Goal: Transaction & Acquisition: Purchase product/service

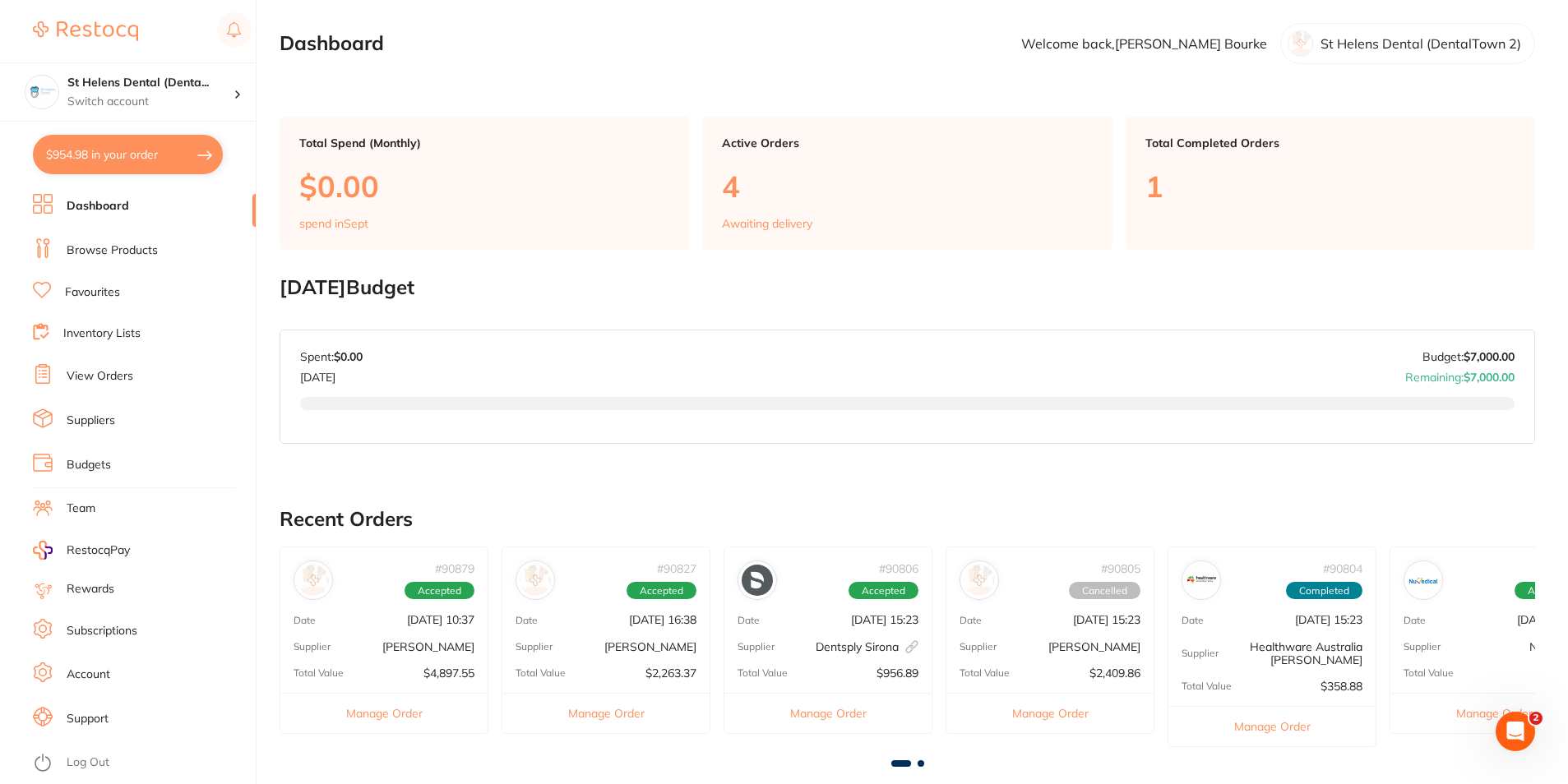
click at [104, 156] on button "$954.98 in your order" at bounding box center [128, 154] width 190 height 39
checkbox input "true"
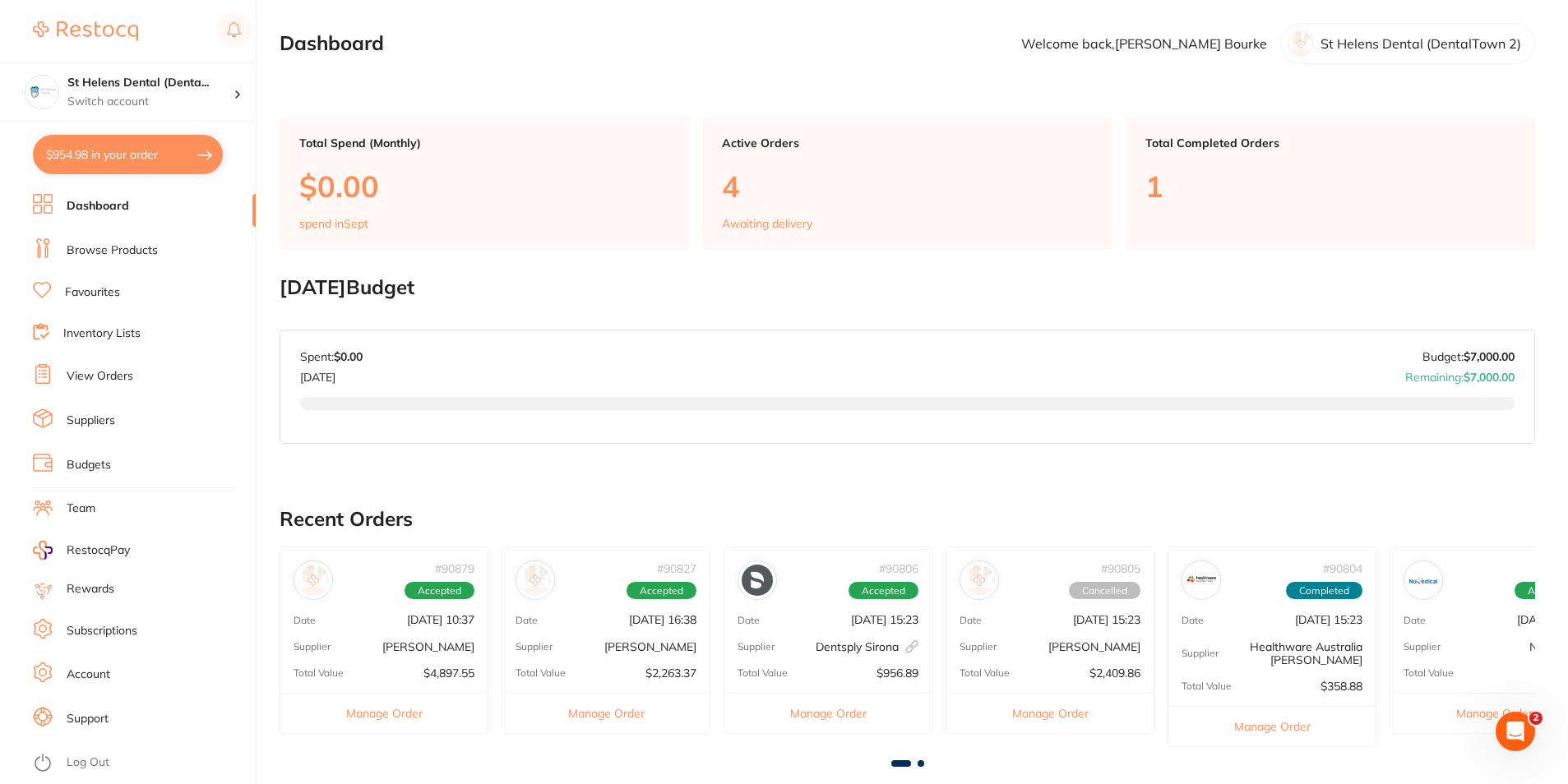
checkbox input "true"
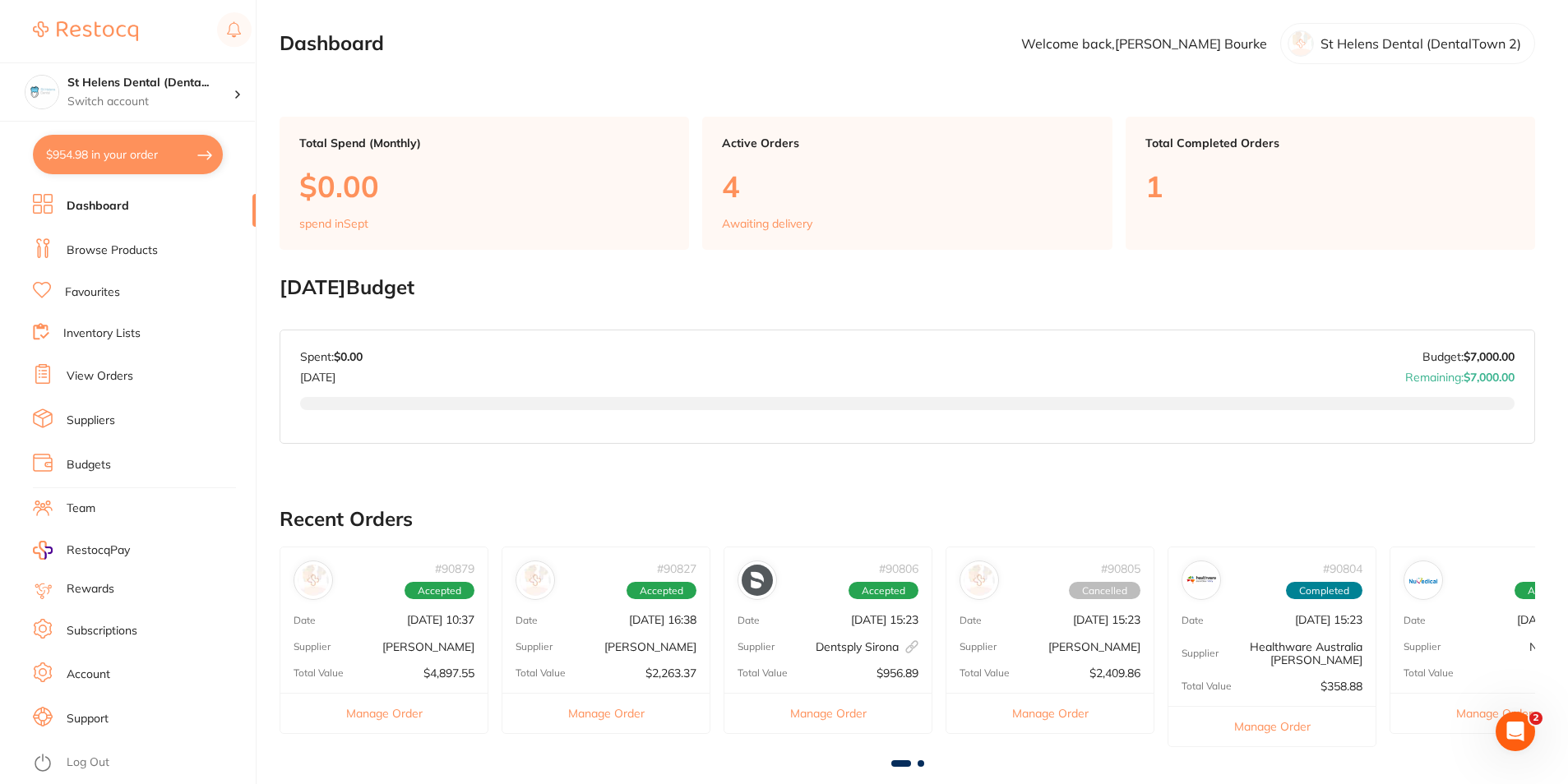
checkbox input "true"
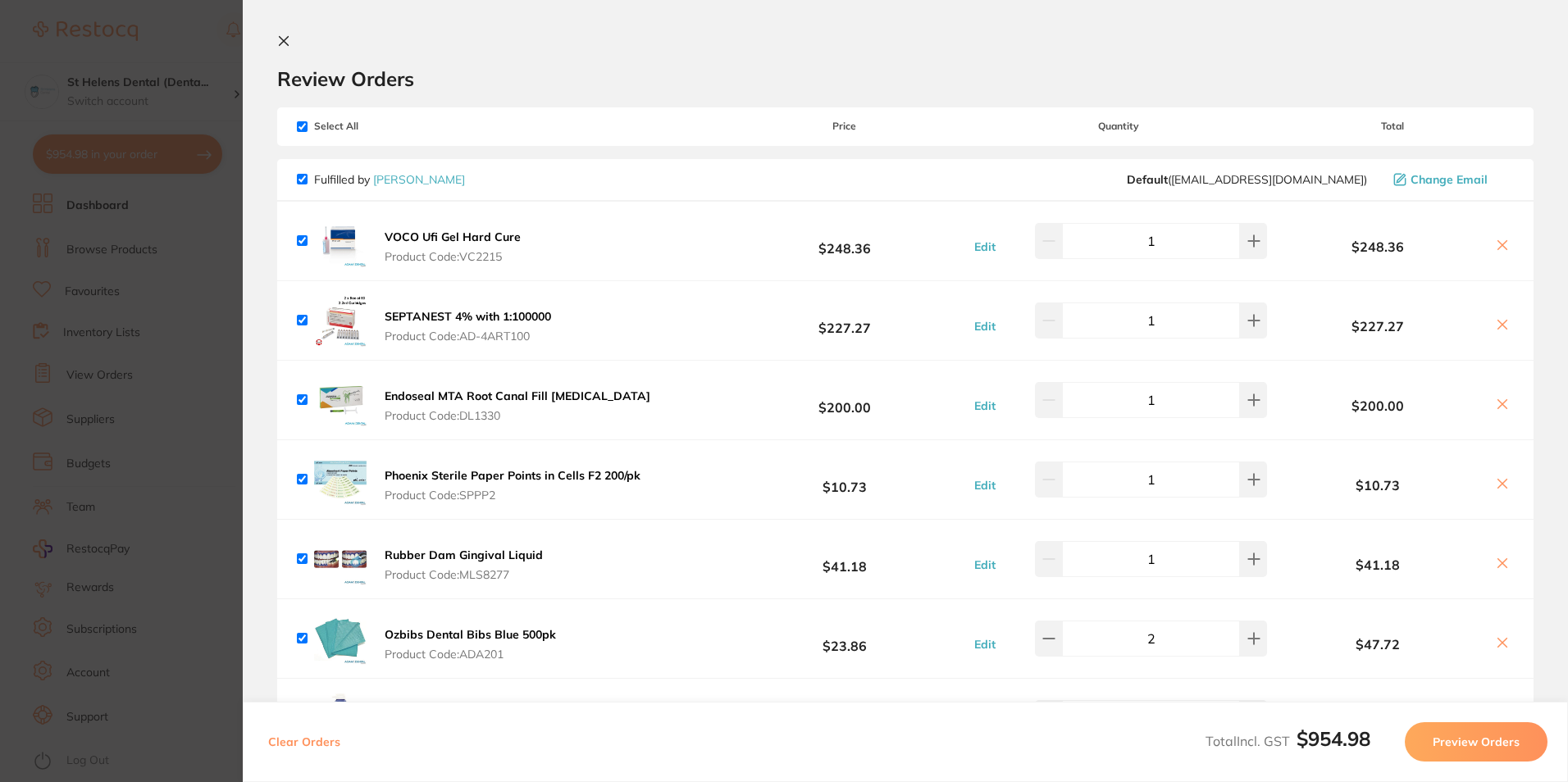
click at [441, 244] on b "VOCO Ufi Gel Hard Cure" at bounding box center [453, 237] width 136 height 15
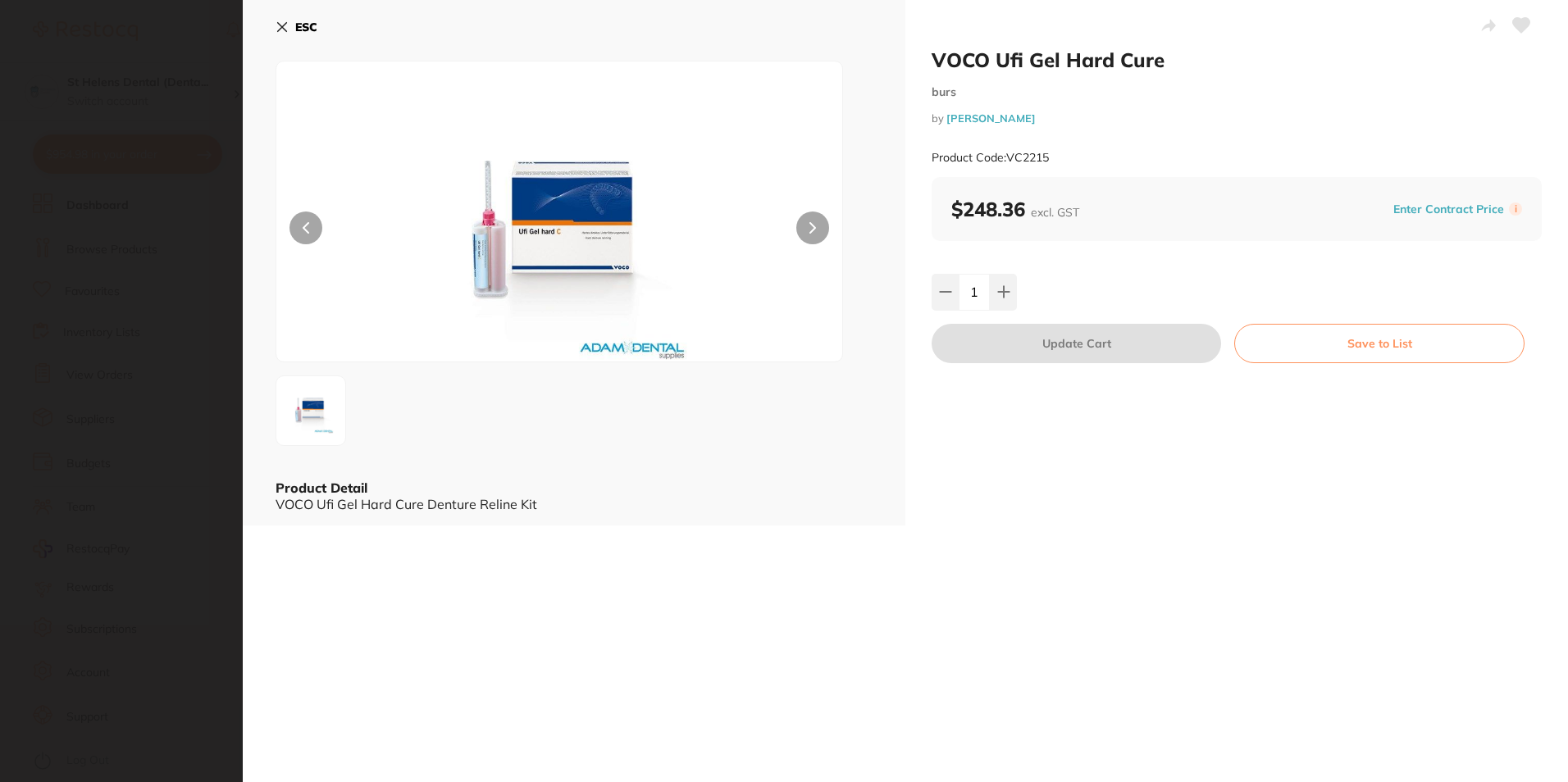
click at [177, 362] on section "VOCO Ufi Gel Hard Cure burs by Adam Dental Product Code: VC2215 ESC Product Det…" at bounding box center [784, 391] width 1568 height 782
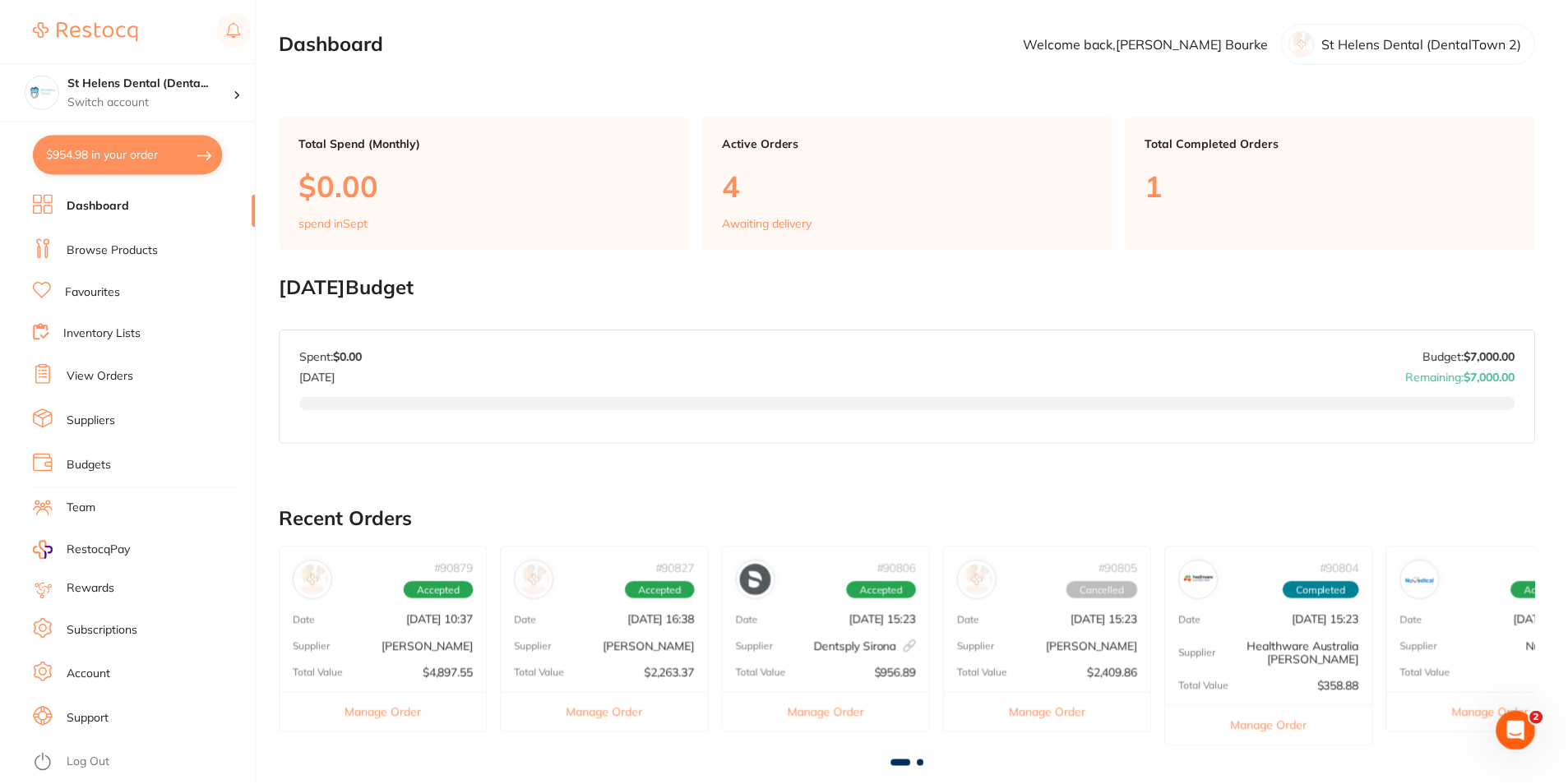
scroll to position [84, 0]
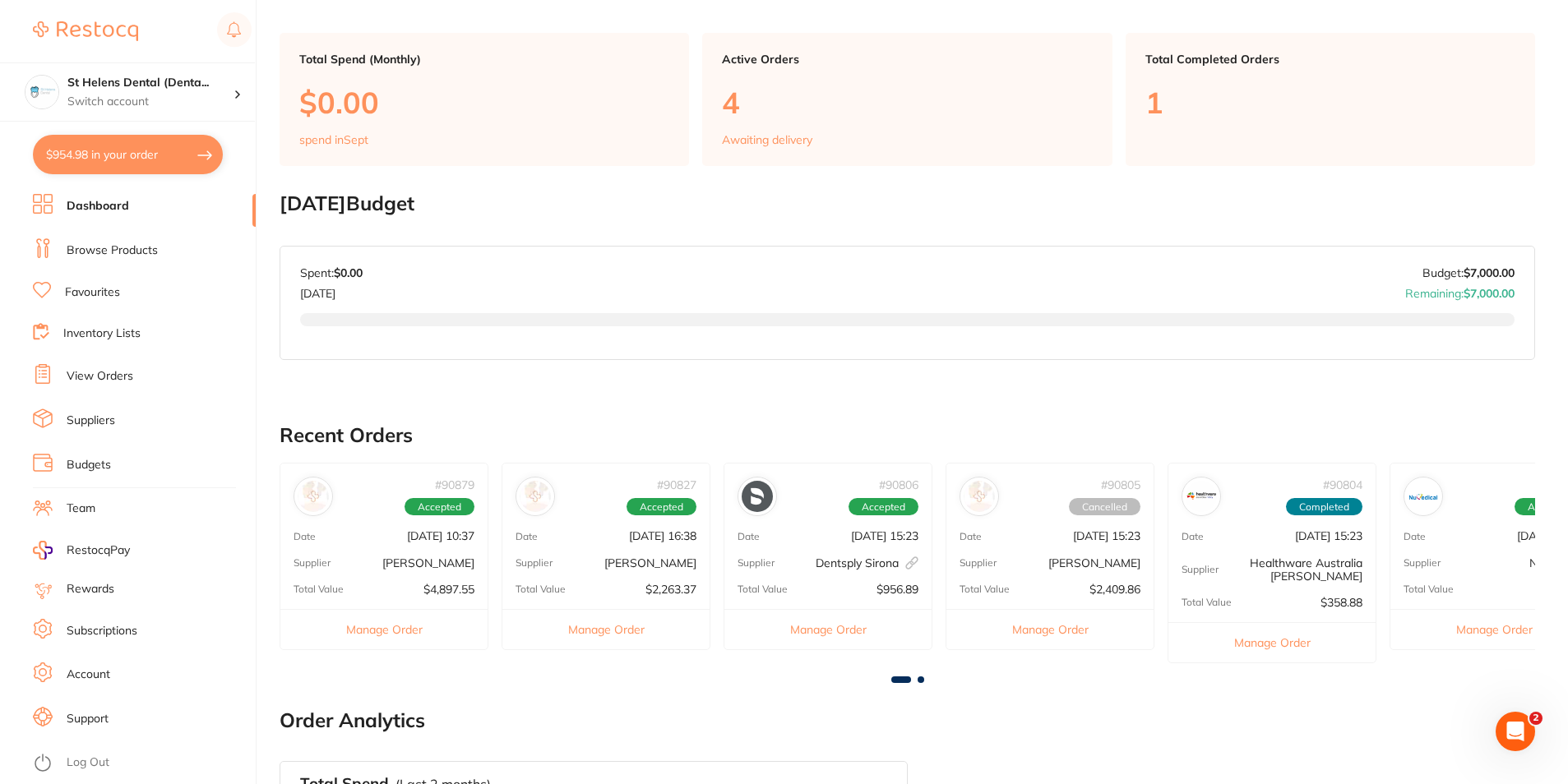
click at [96, 159] on button "$954.98 in your order" at bounding box center [128, 154] width 190 height 39
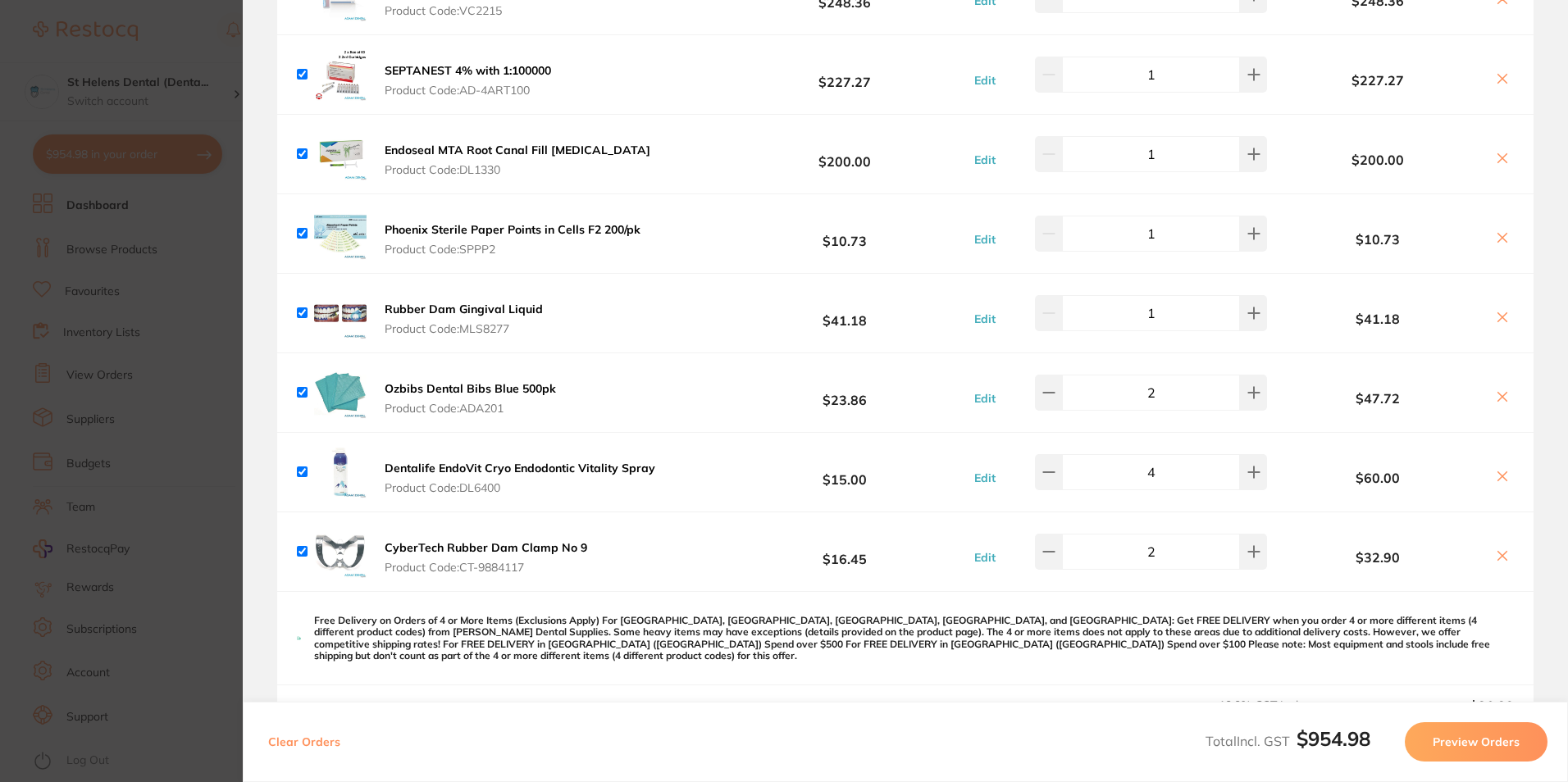
scroll to position [328, 0]
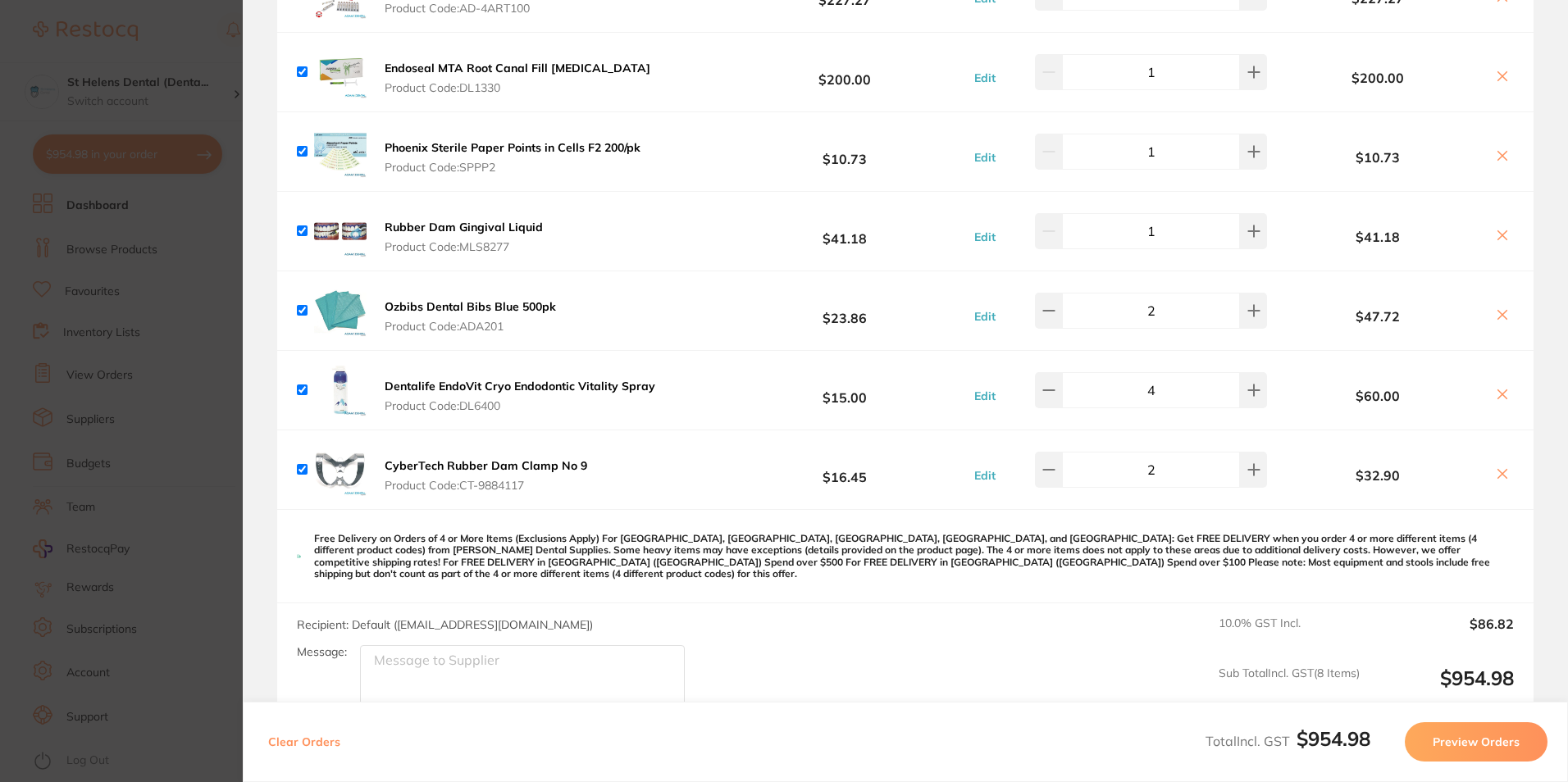
click at [197, 240] on section "Update RRP Set your pre negotiated price for this item. Item Agreed RRP (excl. …" at bounding box center [784, 391] width 1568 height 782
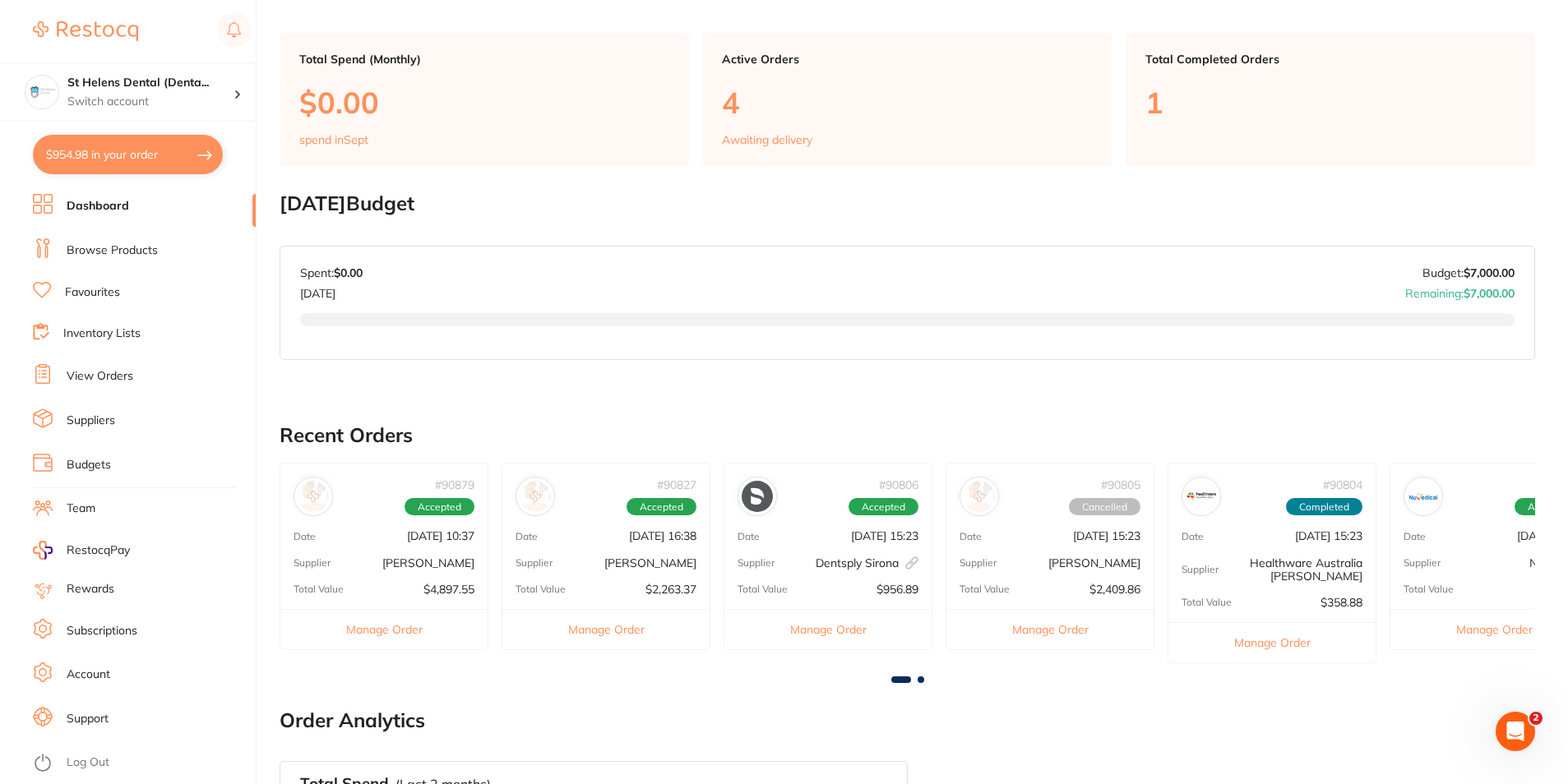
click at [101, 154] on button "$954.98 in your order" at bounding box center [128, 154] width 190 height 39
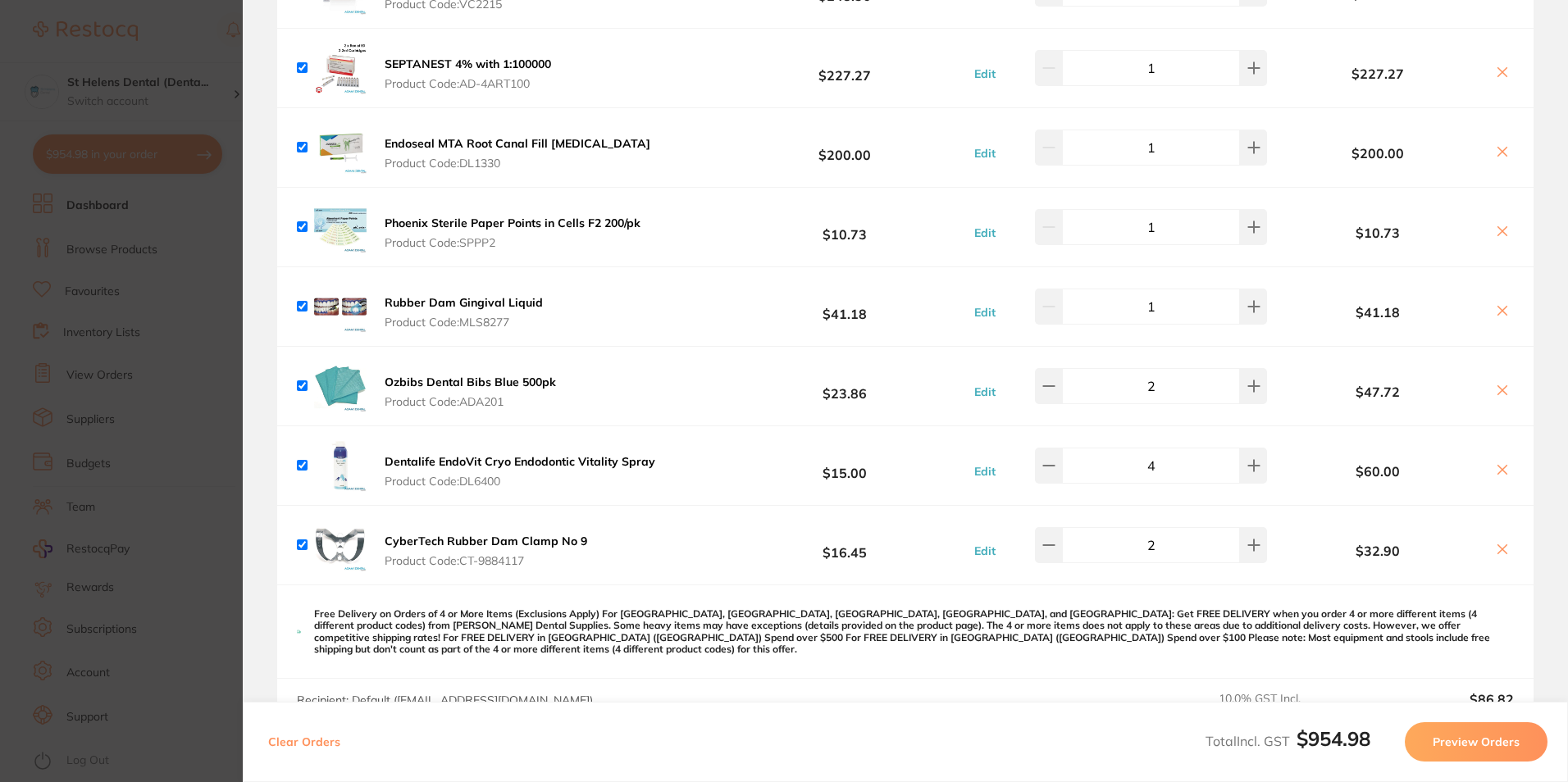
scroll to position [328, 0]
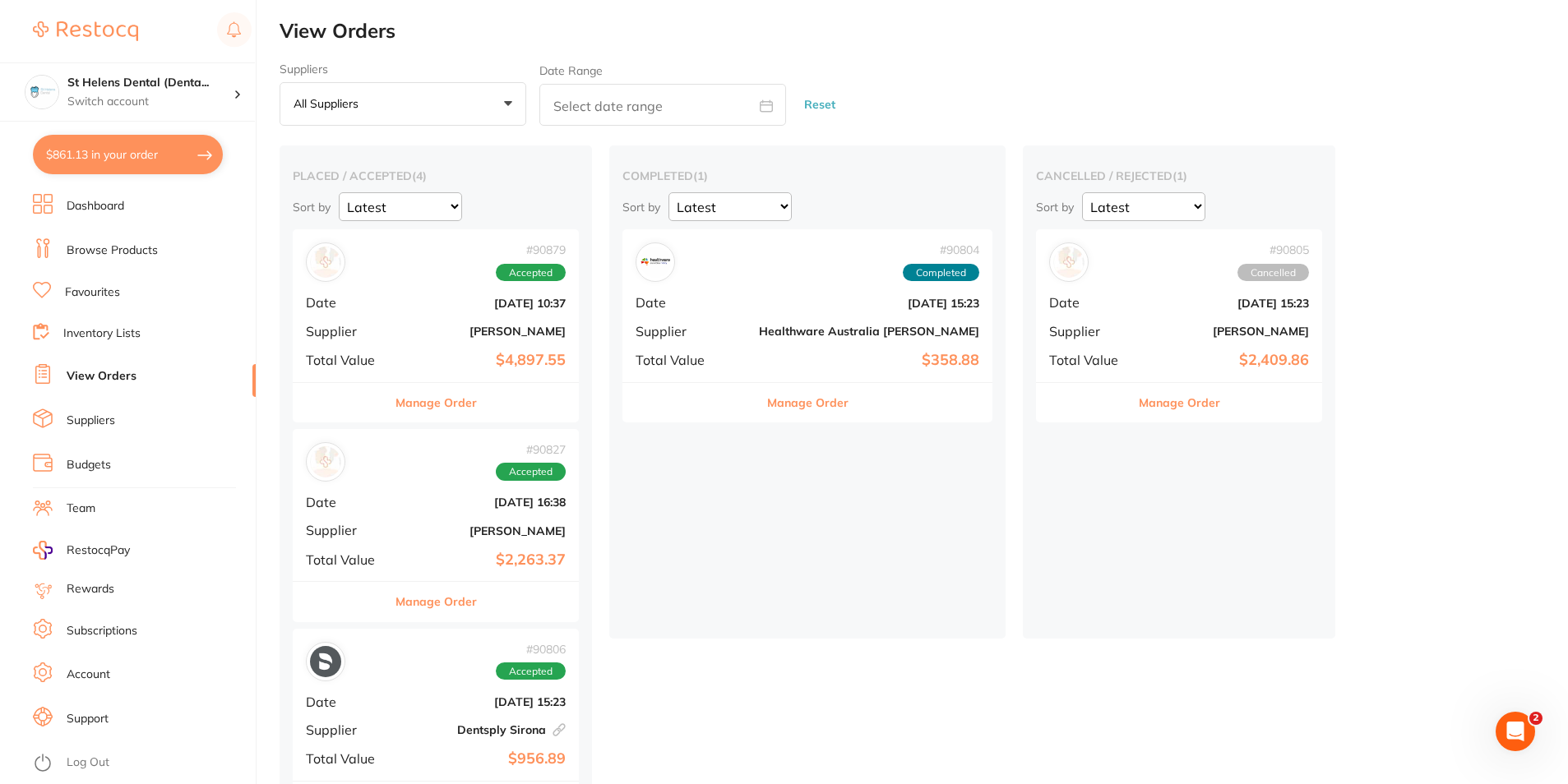
click at [133, 157] on button "$861.13 in your order" at bounding box center [128, 154] width 190 height 39
checkbox input "true"
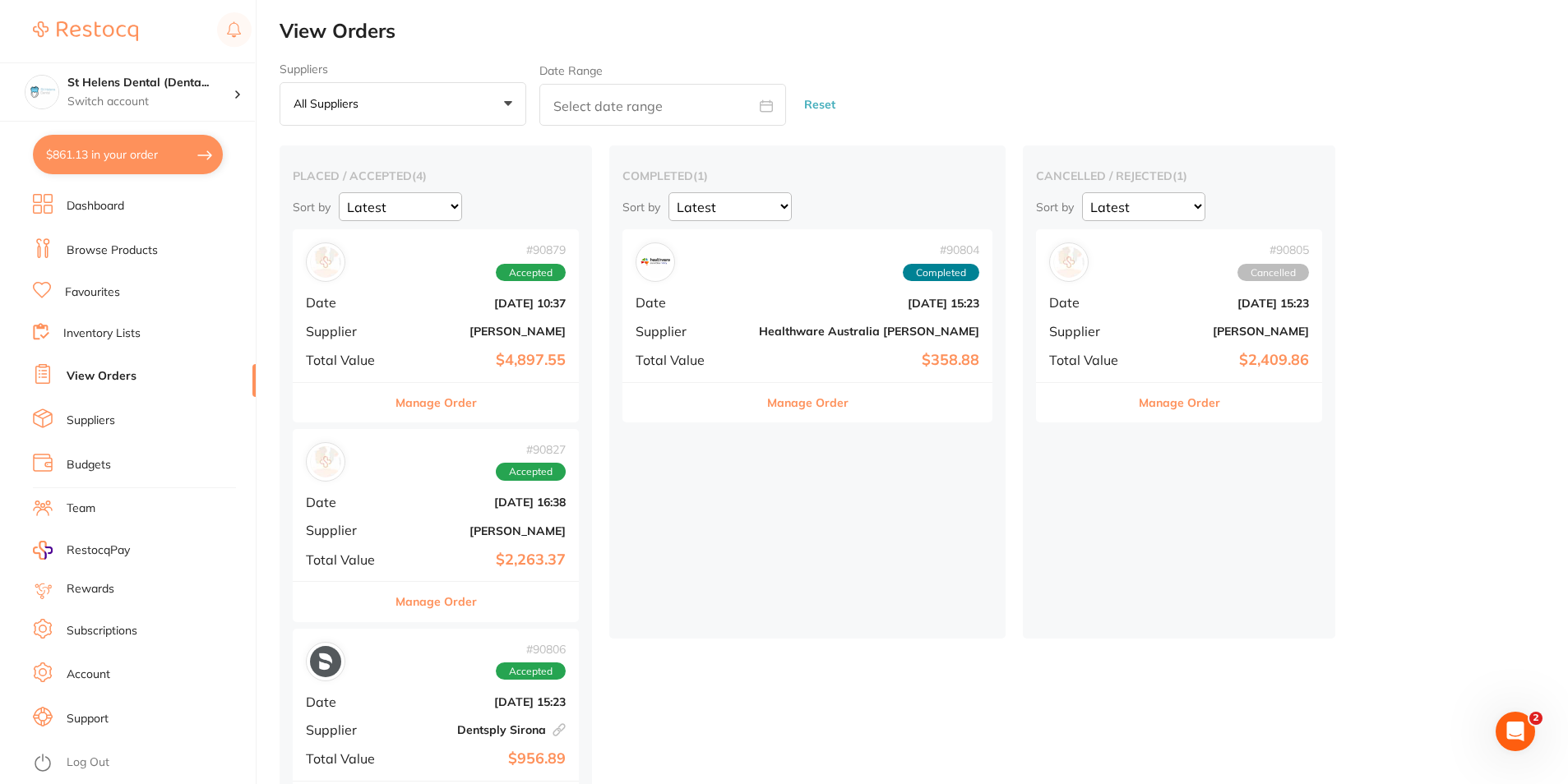
checkbox input "true"
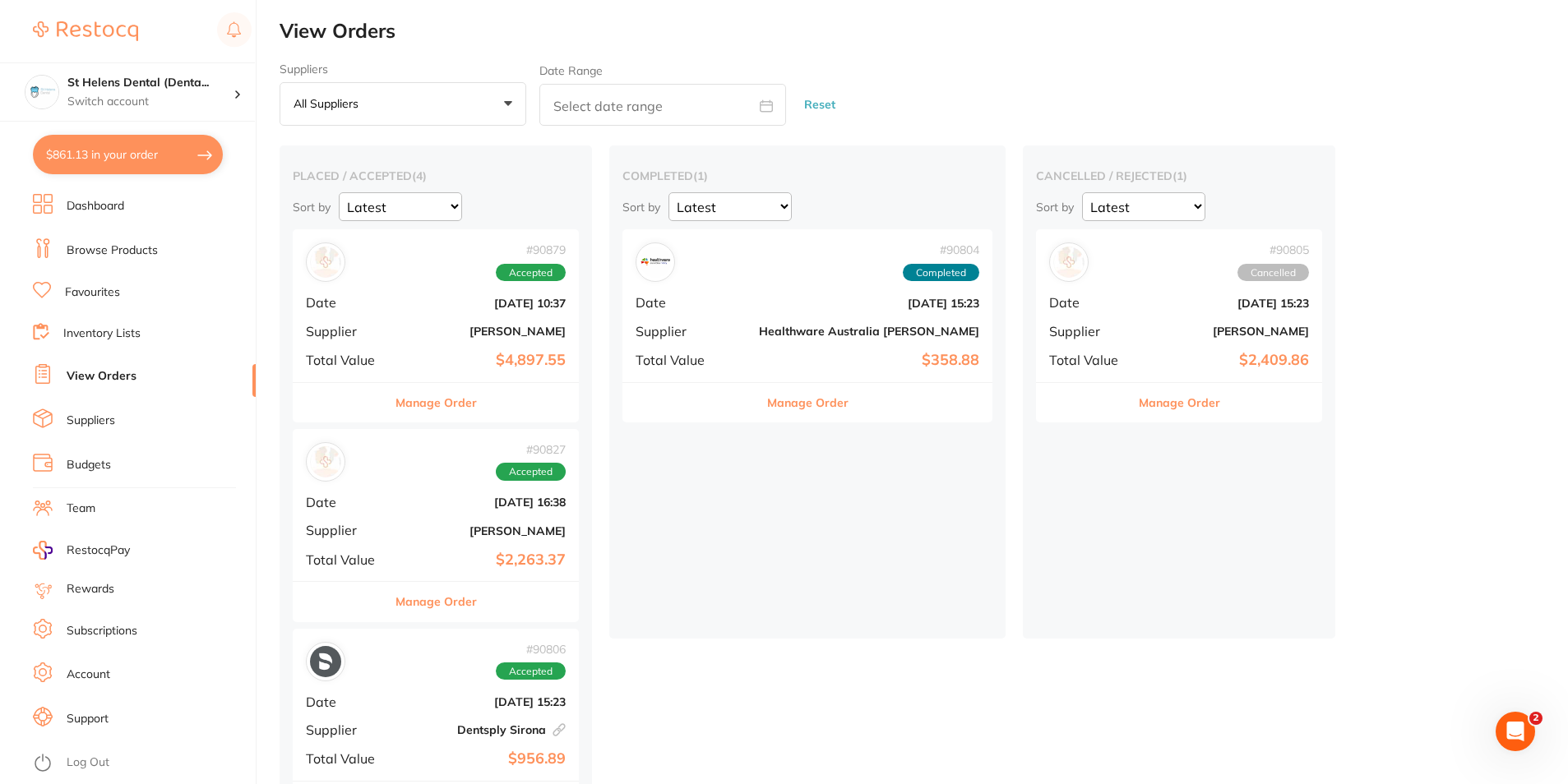
checkbox input "true"
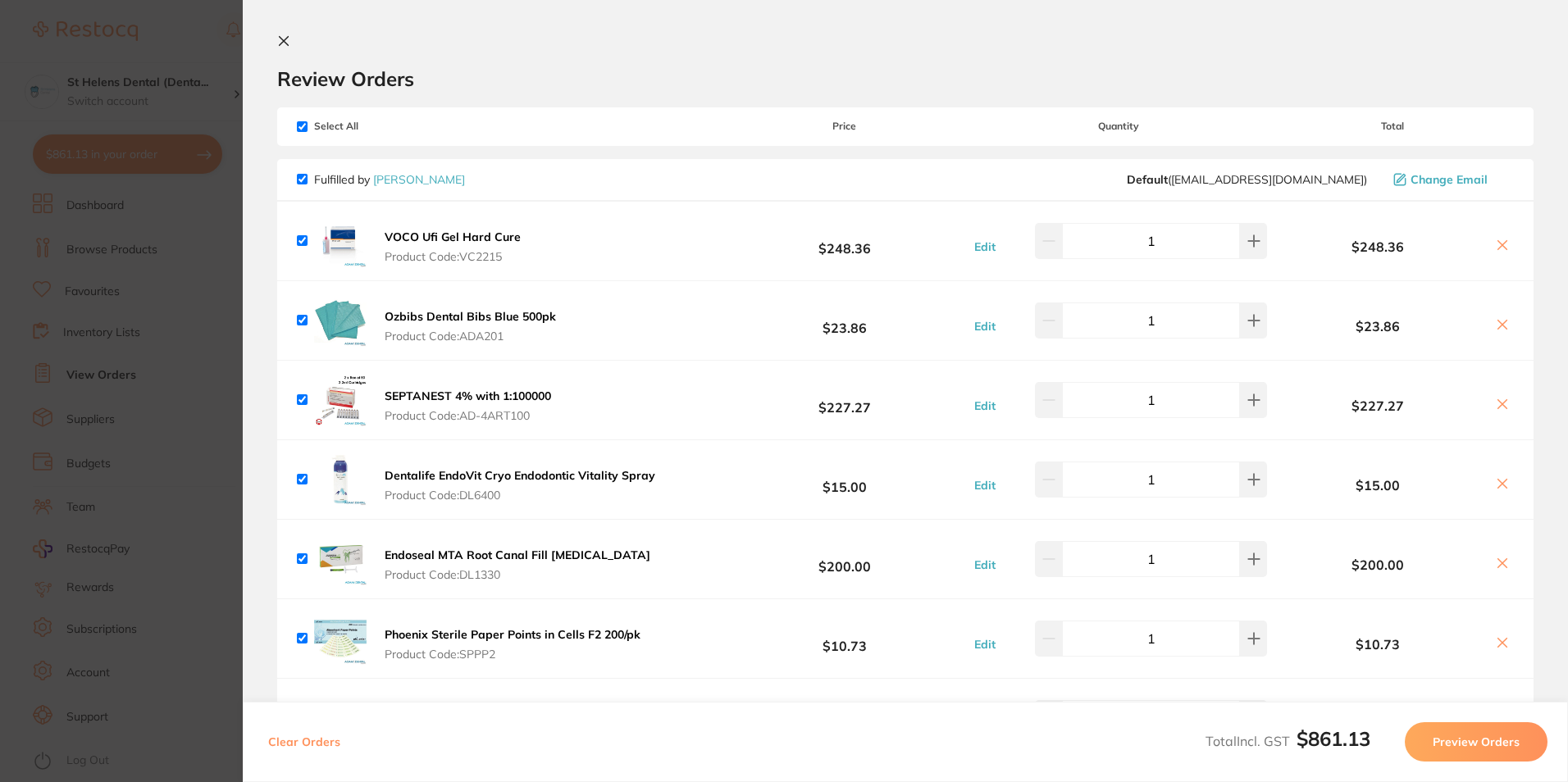
click at [1203, 319] on input "1" at bounding box center [1151, 321] width 178 height 36
type input "2"
click at [1201, 247] on input "1" at bounding box center [1151, 241] width 178 height 36
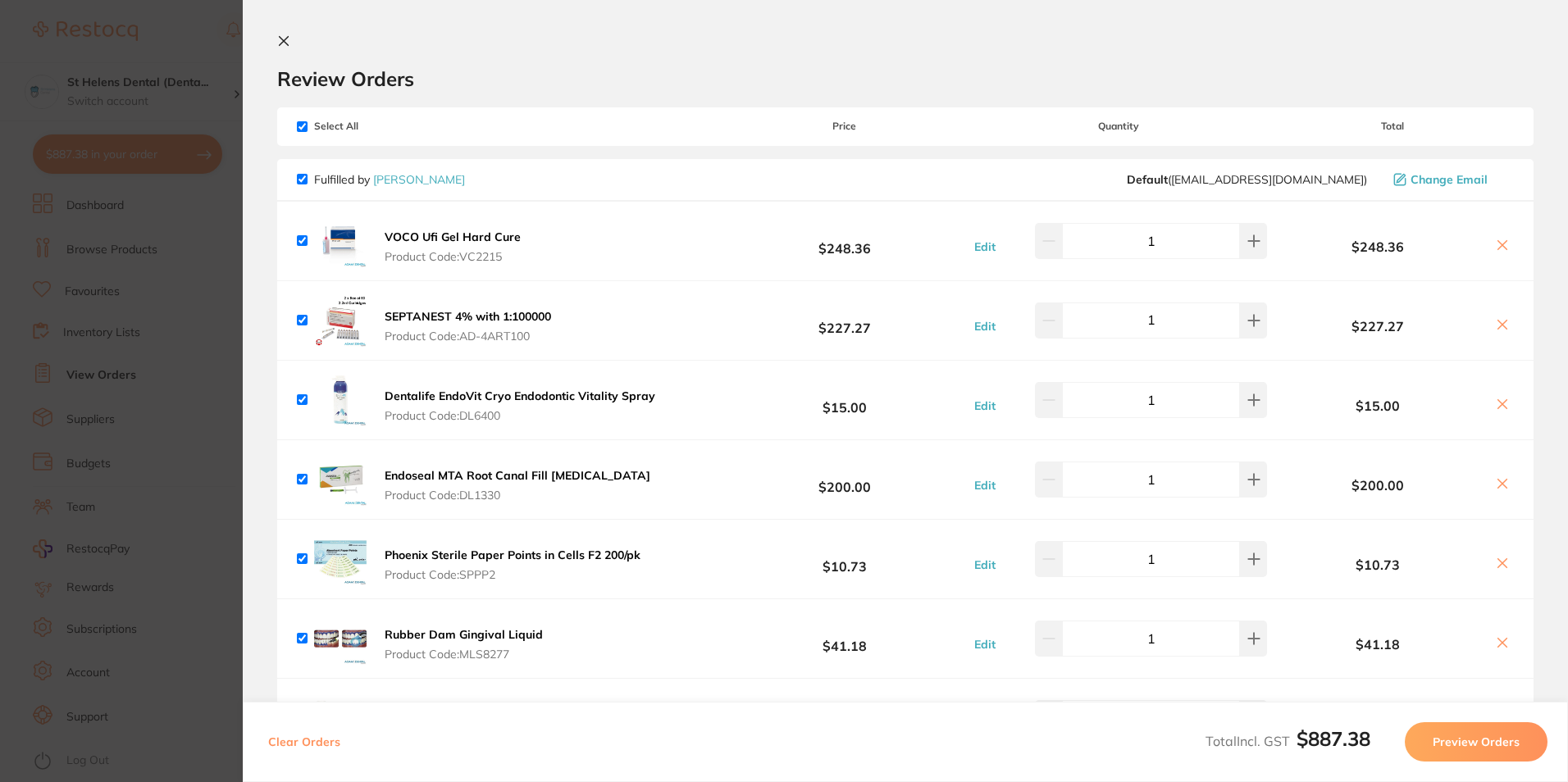
scroll to position [1, 0]
click at [1171, 405] on input "1" at bounding box center [1151, 401] width 178 height 36
type input "4"
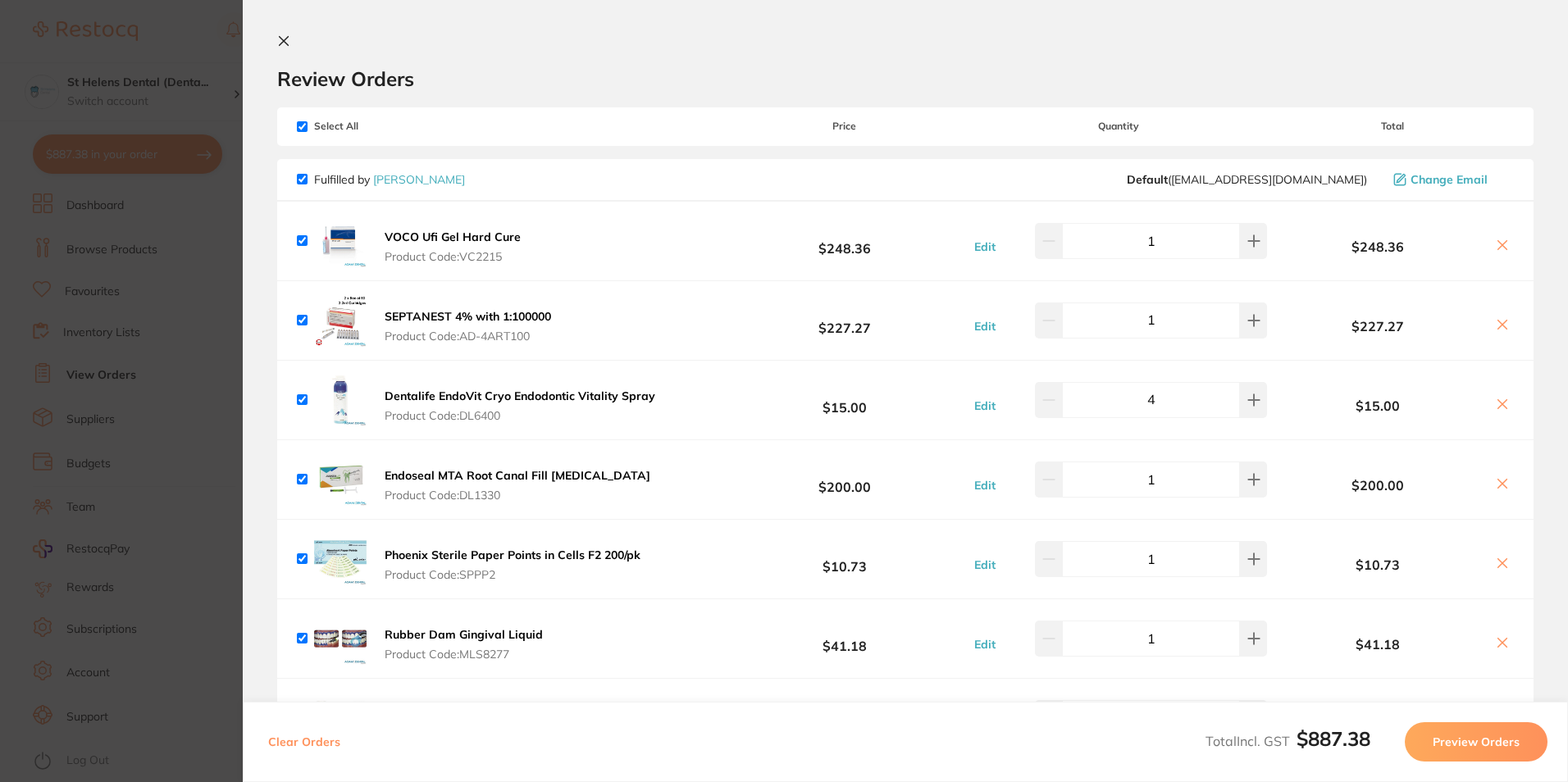
click at [1177, 492] on input "1" at bounding box center [1151, 480] width 178 height 36
click at [1173, 552] on input "1" at bounding box center [1151, 560] width 178 height 36
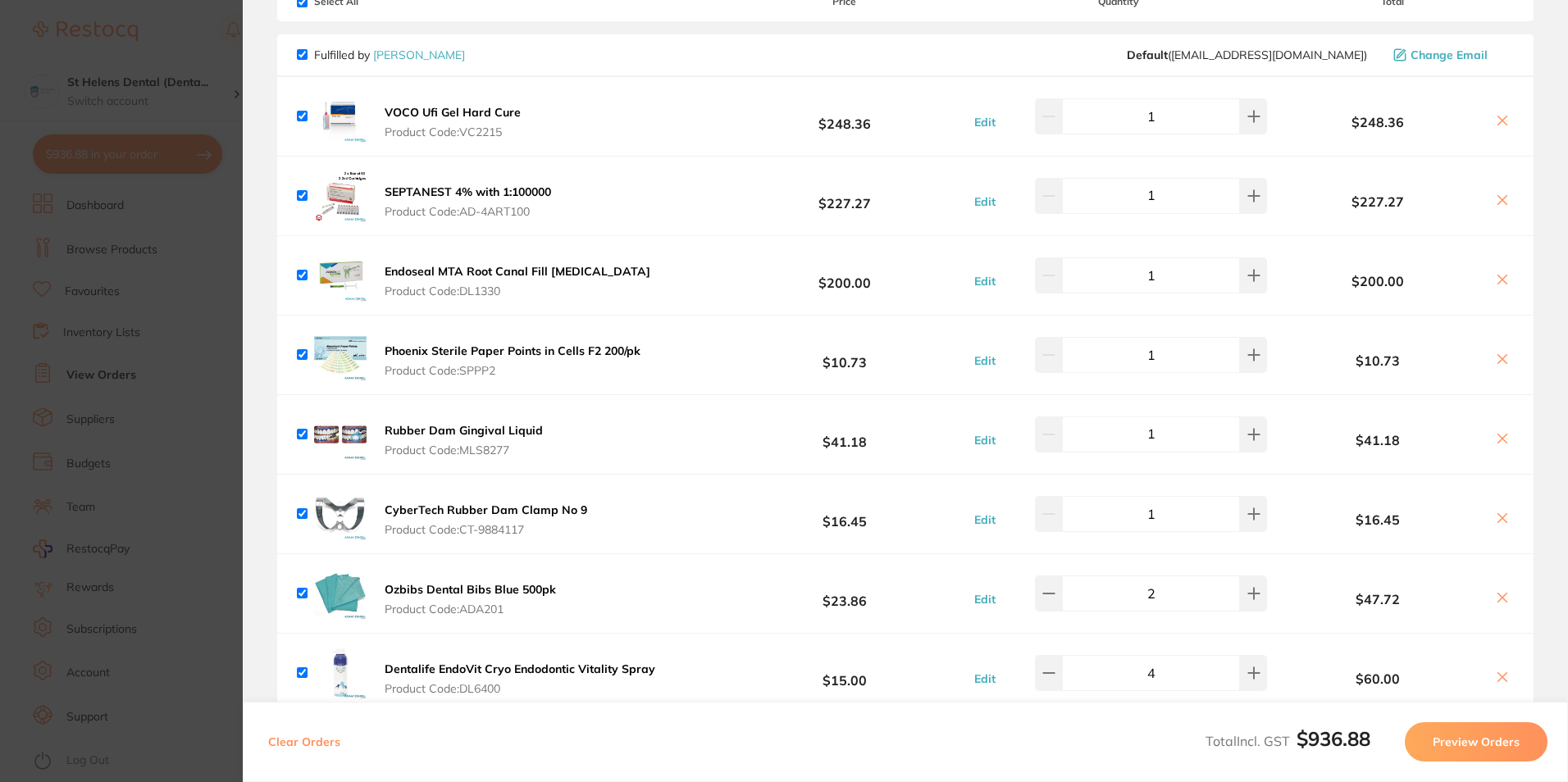
scroll to position [164, 0]
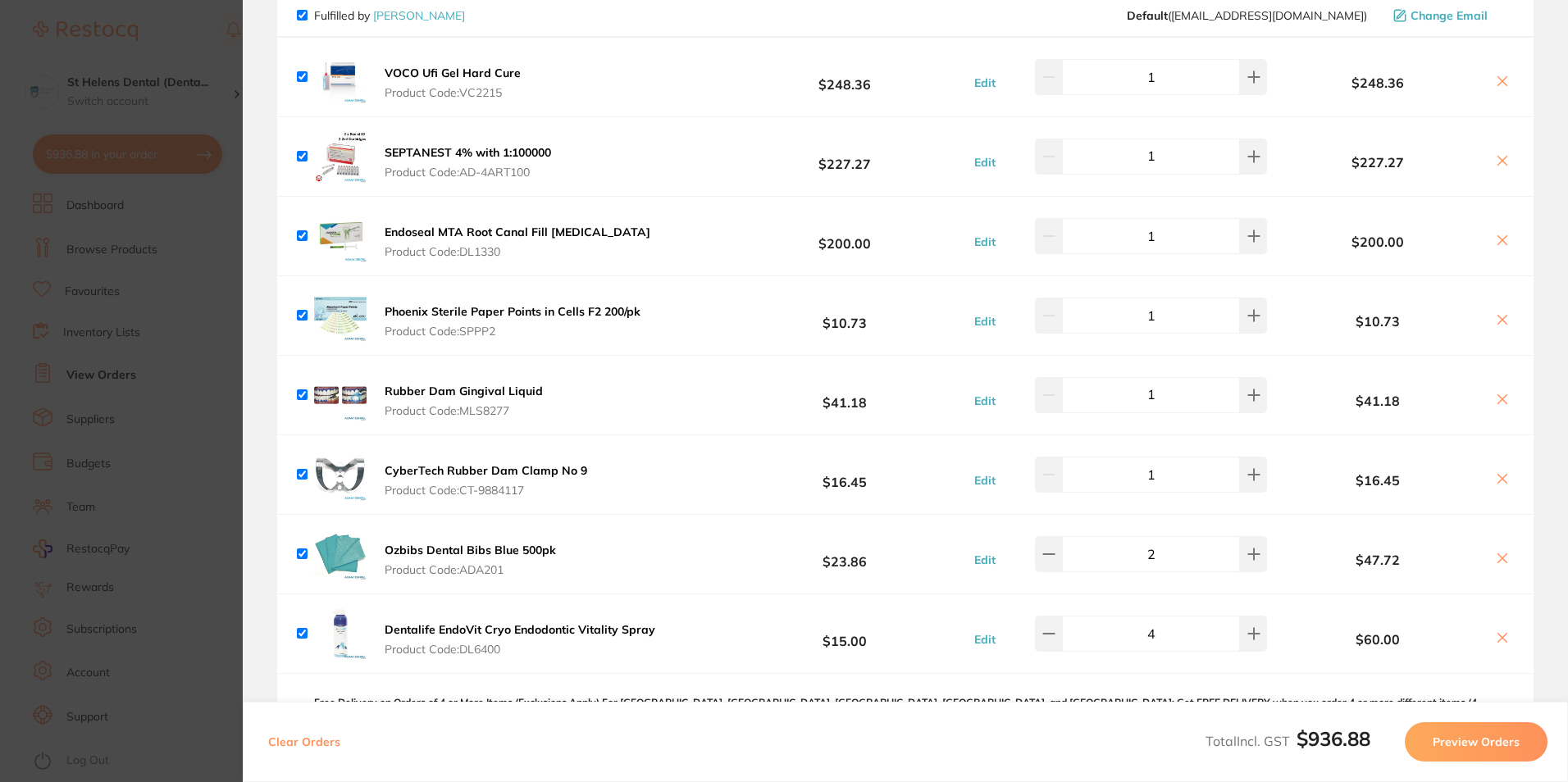
click at [1182, 478] on input "1" at bounding box center [1151, 475] width 178 height 36
type input "2"
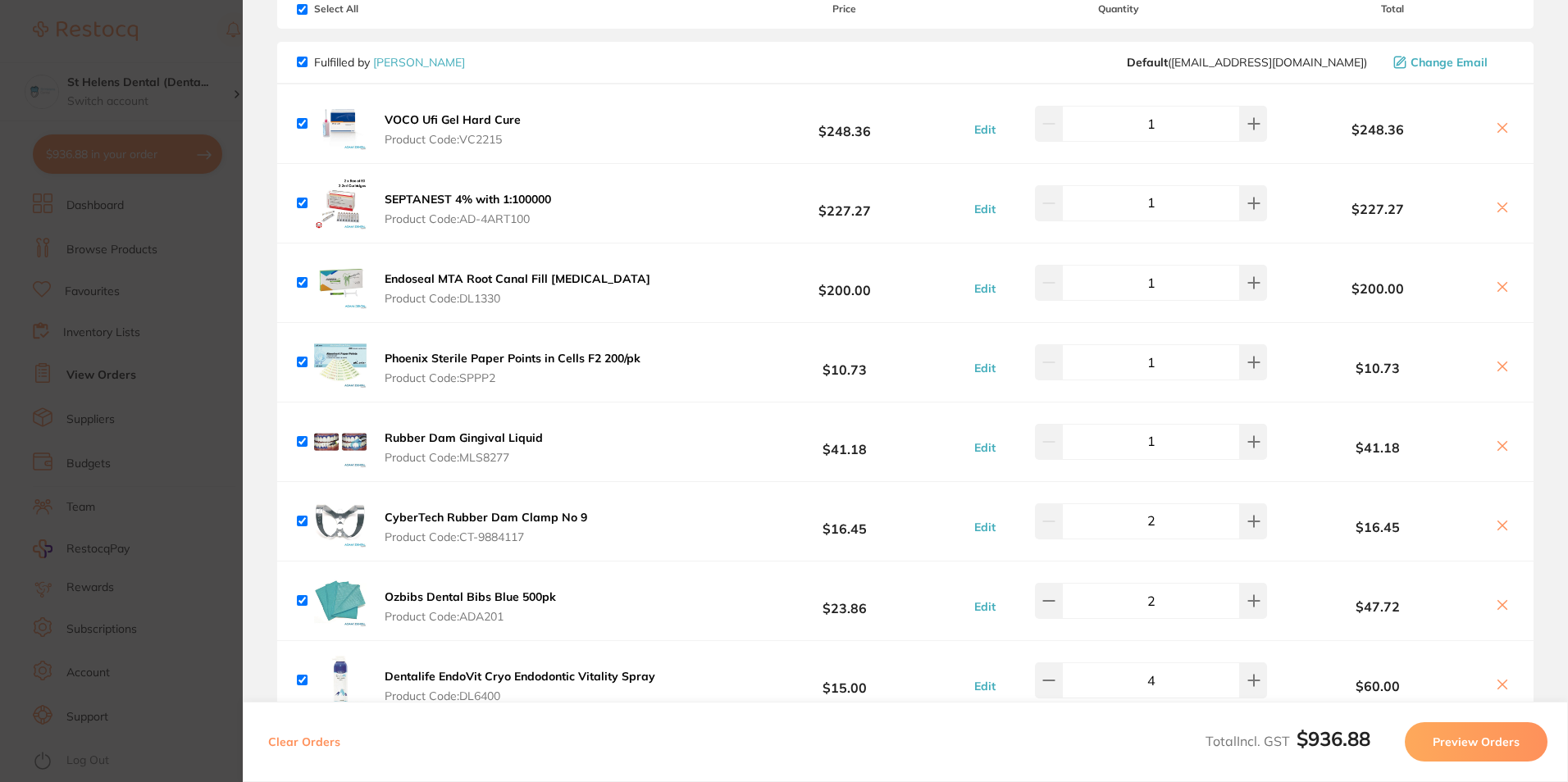
scroll to position [199, 0]
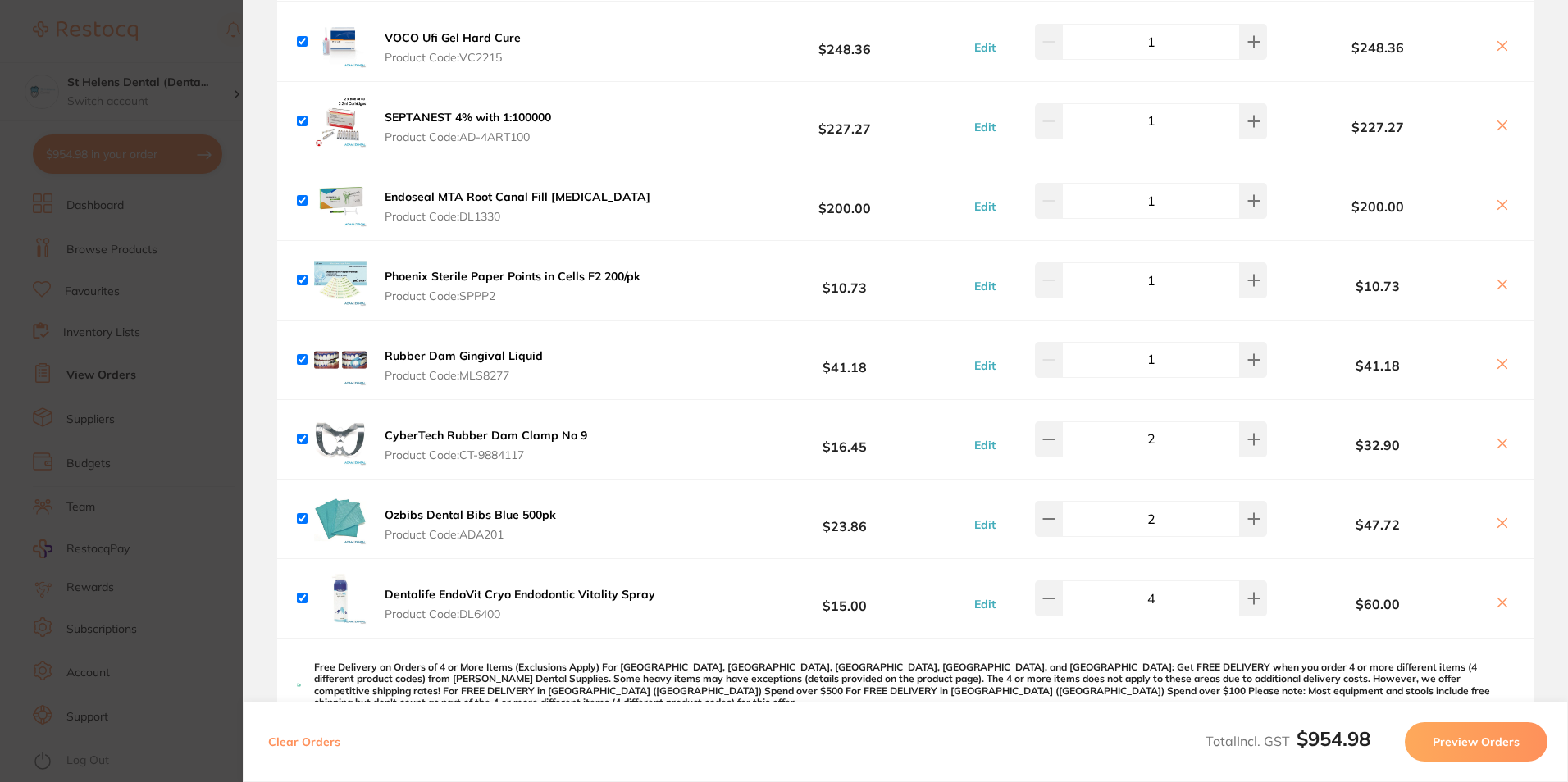
drag, startPoint x: 169, startPoint y: 420, endPoint x: 188, endPoint y: 418, distance: 19.1
click at [188, 418] on section "Update RRP Set your pre negotiated price for this item. Item Agreed RRP (excl. …" at bounding box center [784, 391] width 1568 height 782
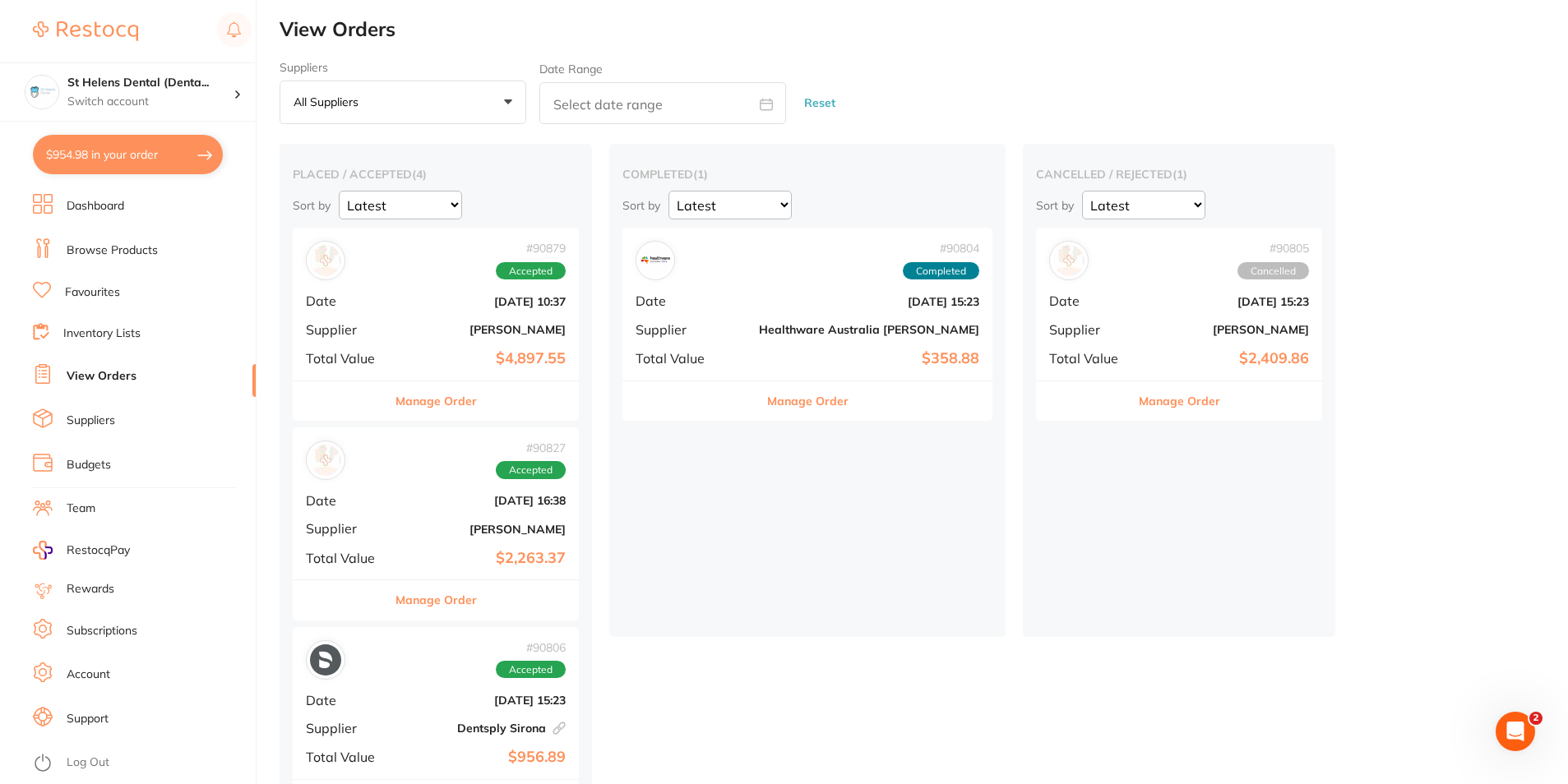
scroll to position [84, 0]
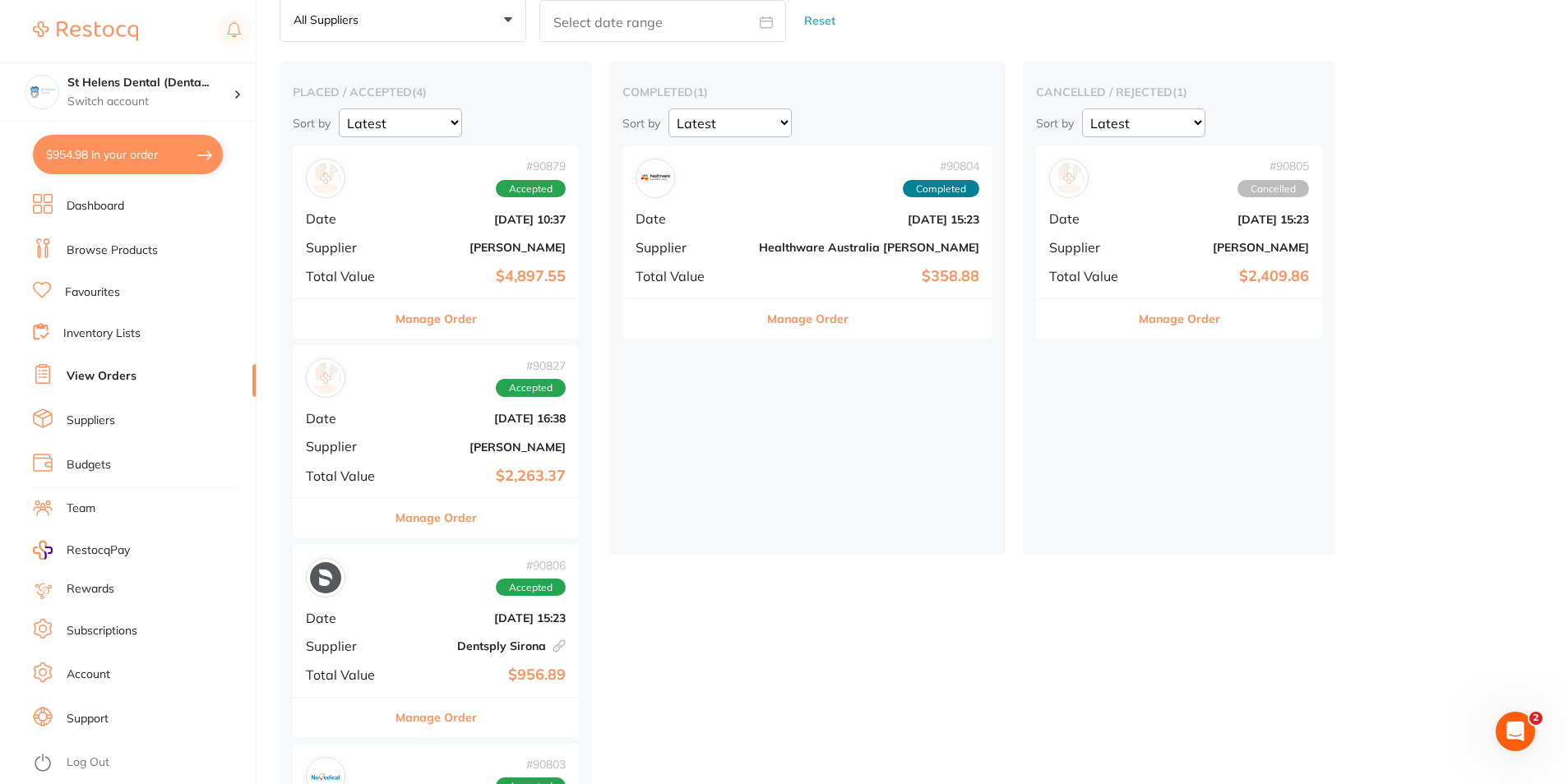
click at [486, 328] on div "Manage Order" at bounding box center [436, 318] width 286 height 40
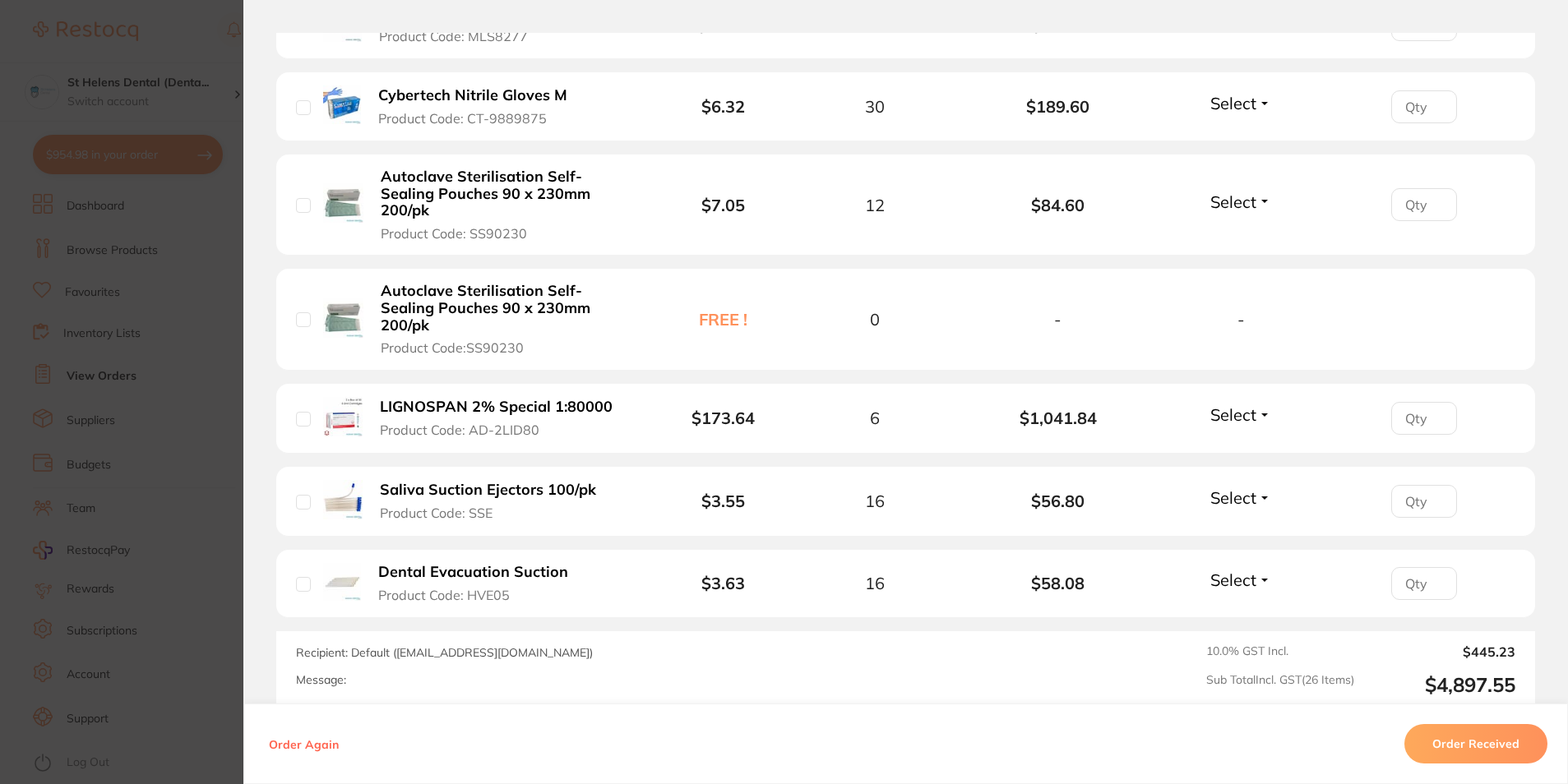
scroll to position [2467, 0]
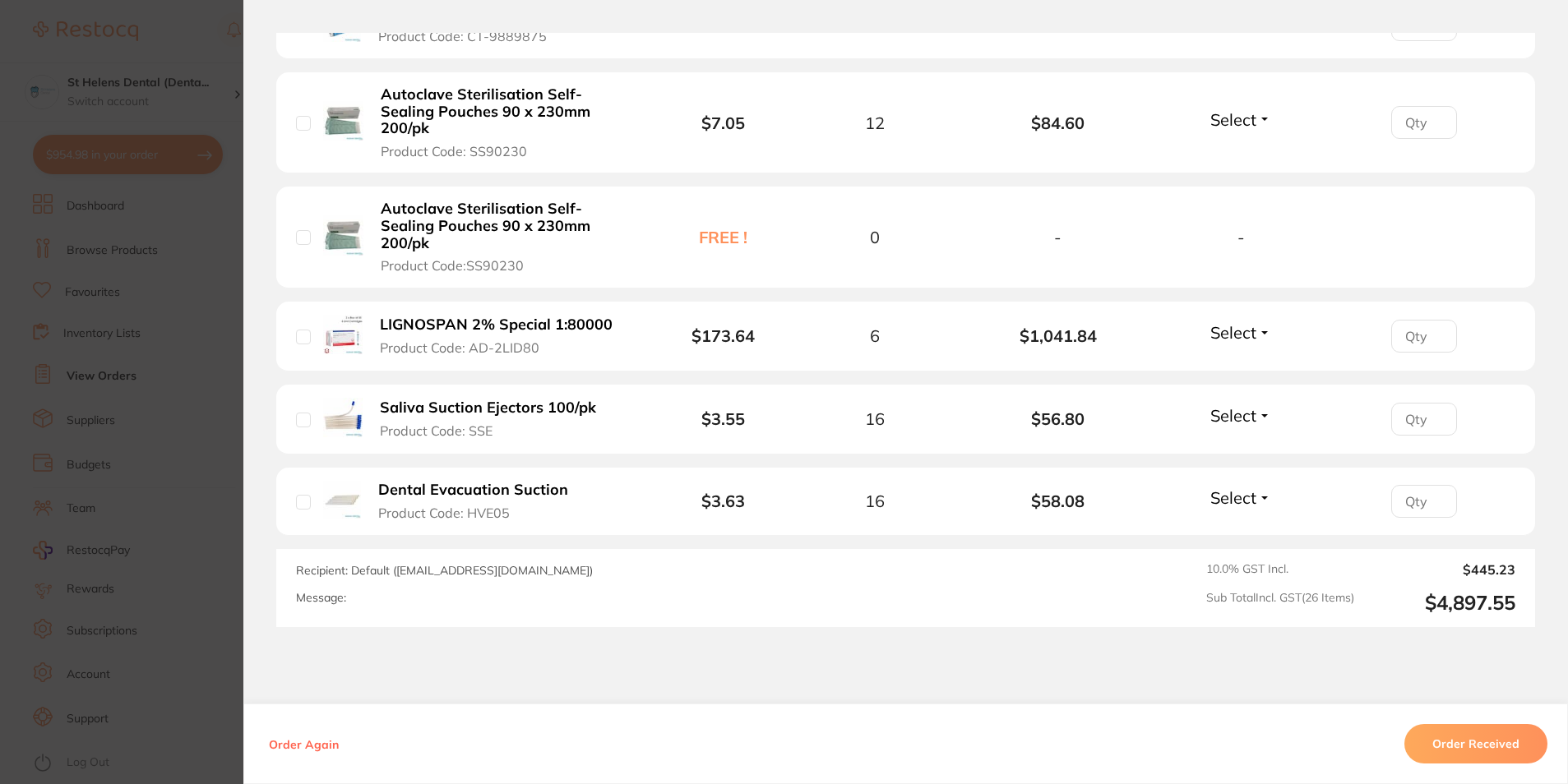
click at [214, 268] on section "Order ID: Restocq- 90879 Order Information Accepted Order Order Date [DATE] 10:…" at bounding box center [784, 392] width 1568 height 784
